Goal: Find specific page/section: Find specific page/section

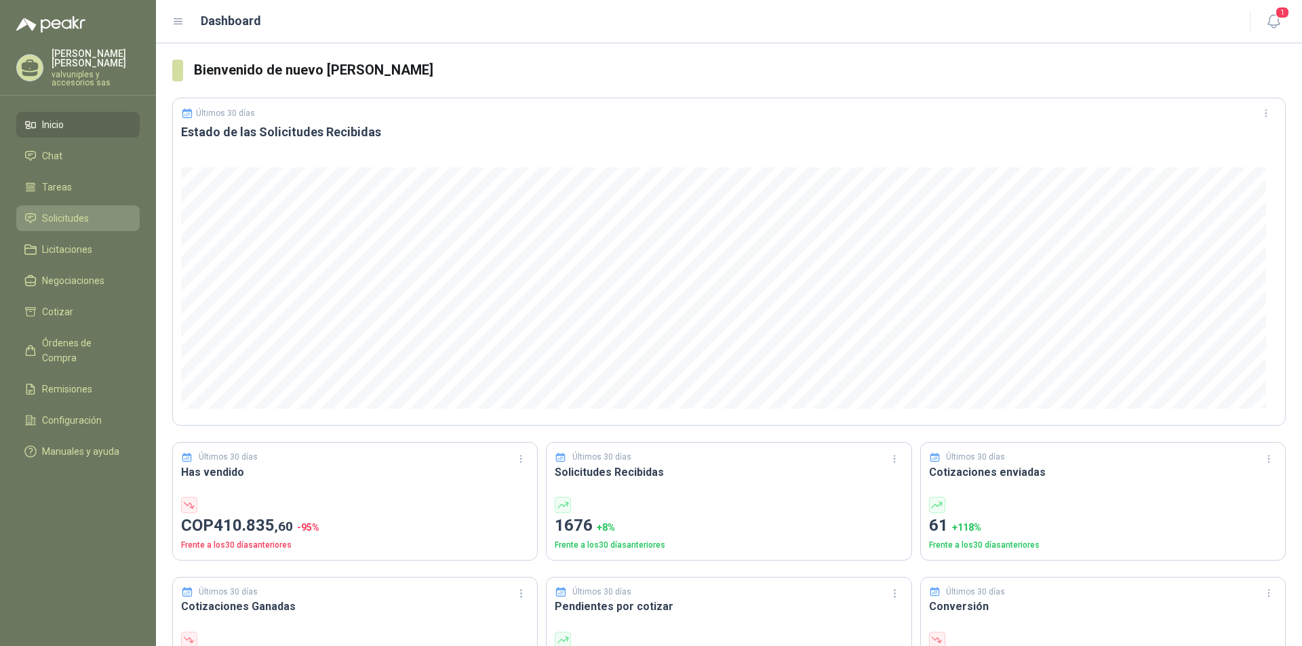
click at [61, 212] on span "Solicitudes" at bounding box center [65, 218] width 47 height 15
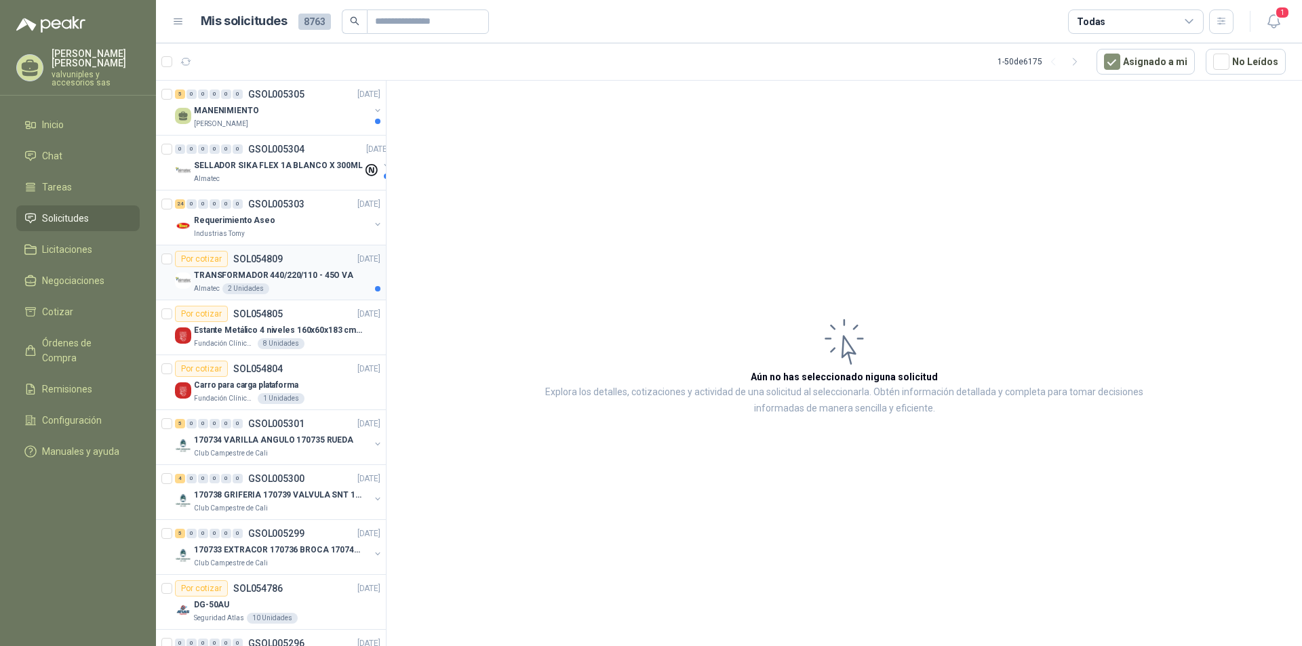
click at [250, 277] on p "TRANSFORMADOR 440/220/110 - 45O VA" at bounding box center [273, 275] width 159 height 13
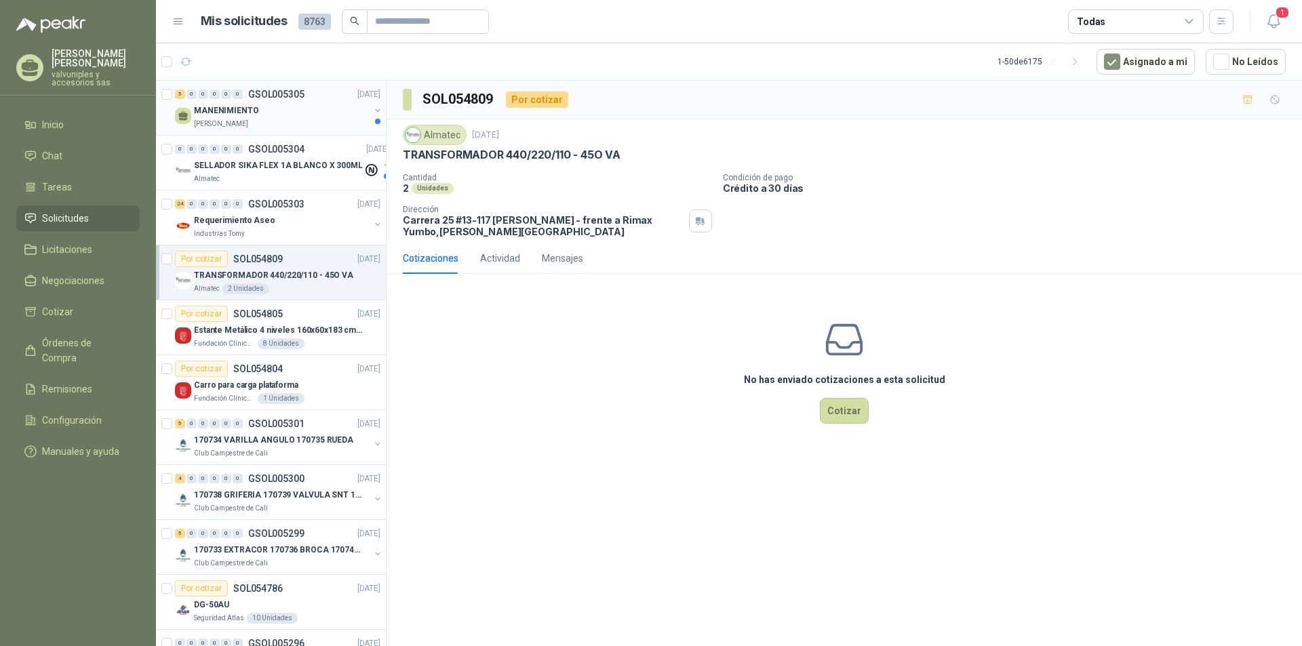
click at [224, 112] on p "MANENIMIENTO" at bounding box center [226, 110] width 65 height 13
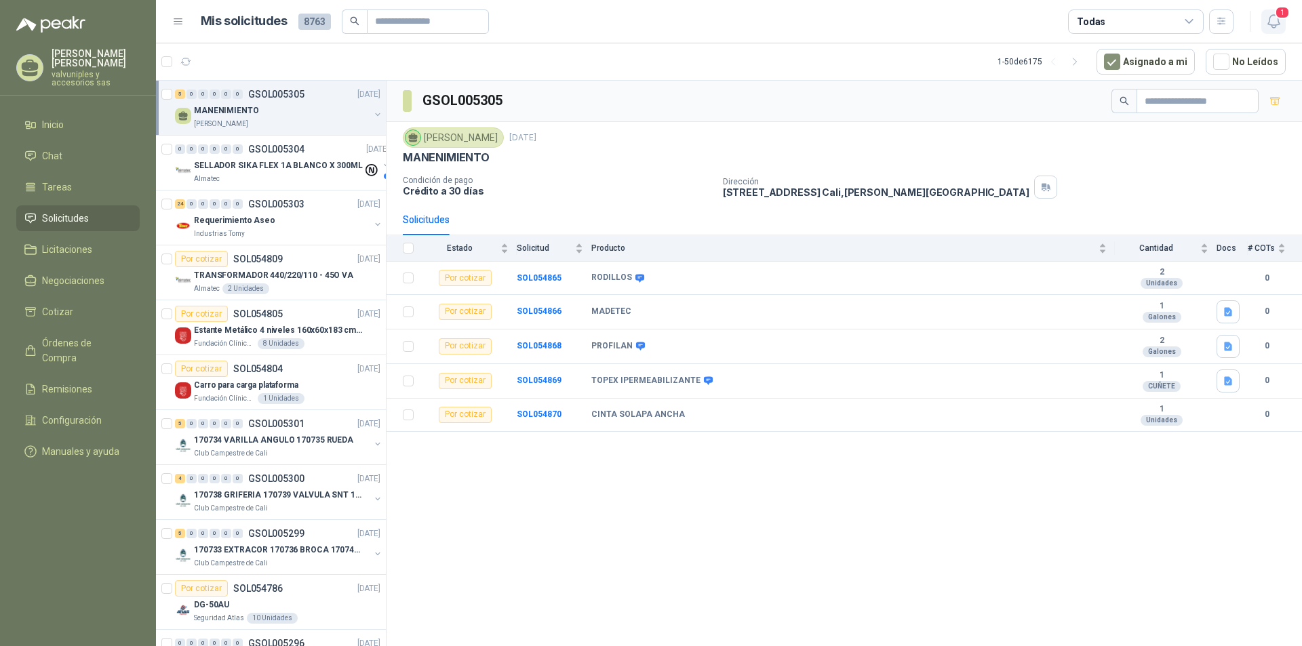
click at [1274, 19] on icon "button" at bounding box center [1273, 21] width 17 height 17
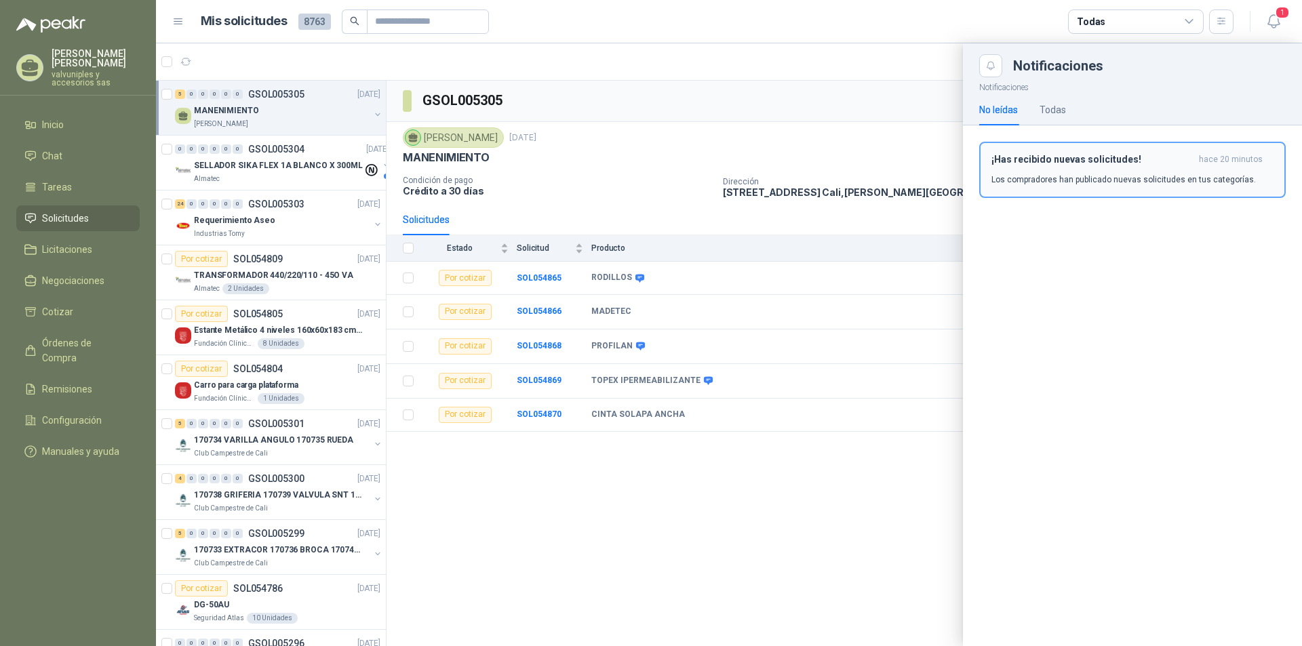
click at [1060, 161] on h3 "¡Has recibido nuevas solicitudes!" at bounding box center [1092, 160] width 202 height 12
